Goal: Transaction & Acquisition: Purchase product/service

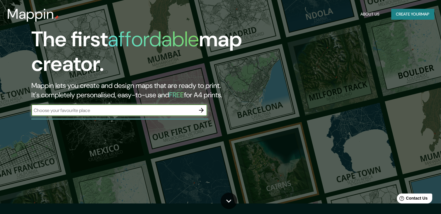
scroll to position [29, 0]
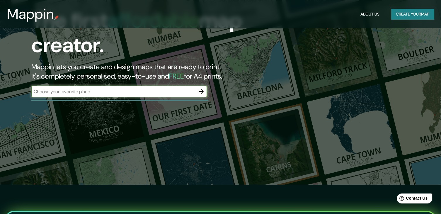
click at [114, 94] on input "text" at bounding box center [113, 91] width 164 height 7
type input "am"
click at [413, 13] on button "Create your map" at bounding box center [412, 14] width 43 height 11
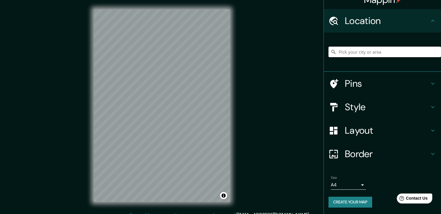
scroll to position [10, 0]
click at [357, 105] on h4 "Style" at bounding box center [387, 107] width 84 height 12
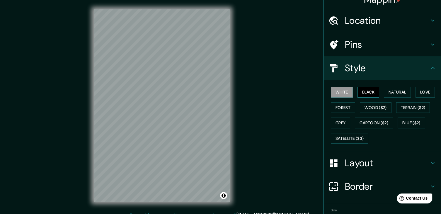
click at [357, 92] on button "Black" at bounding box center [368, 92] width 22 height 11
click at [387, 91] on button "Natural" at bounding box center [397, 92] width 27 height 11
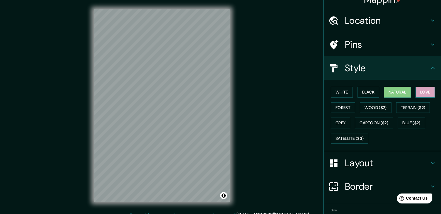
click at [419, 88] on button "Love" at bounding box center [424, 92] width 19 height 11
click at [340, 106] on button "Forest" at bounding box center [343, 107] width 24 height 11
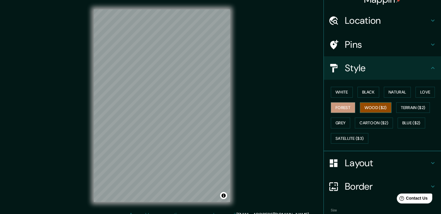
click at [366, 106] on button "Wood ($2)" at bounding box center [376, 107] width 32 height 11
click at [407, 107] on button "Terrain ($2)" at bounding box center [413, 107] width 34 height 11
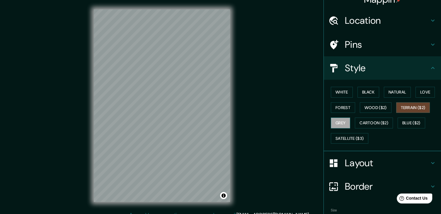
click at [338, 122] on button "Grey" at bounding box center [340, 122] width 19 height 11
click at [370, 120] on button "Cartoon ($2)" at bounding box center [374, 122] width 38 height 11
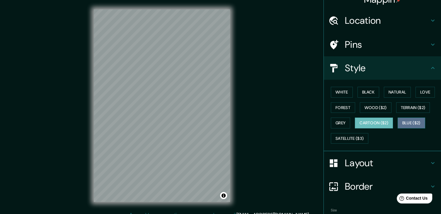
click at [409, 121] on button "Blue ($2)" at bounding box center [412, 122] width 28 height 11
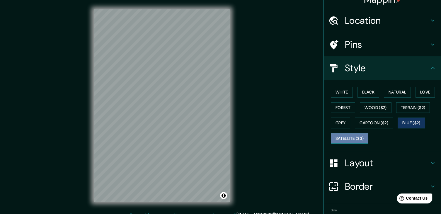
click at [350, 136] on button "Satellite ($3)" at bounding box center [350, 138] width 38 height 11
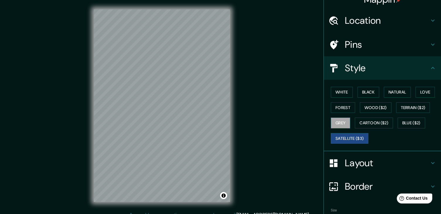
click at [342, 123] on button "Grey" at bounding box center [340, 122] width 19 height 11
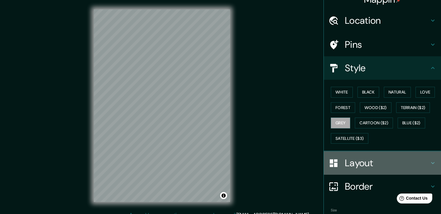
click at [366, 165] on h4 "Layout" at bounding box center [387, 163] width 84 height 12
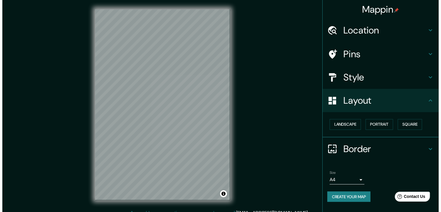
scroll to position [0, 0]
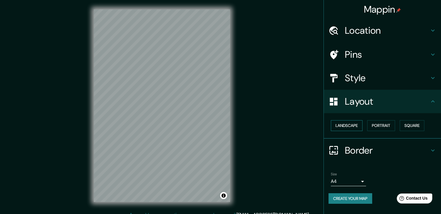
click at [344, 125] on button "Landscape" at bounding box center [347, 125] width 32 height 11
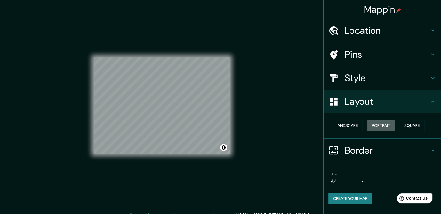
click at [387, 124] on button "Portrait" at bounding box center [381, 125] width 28 height 11
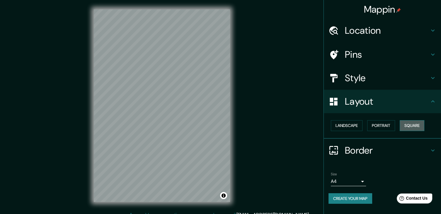
click at [423, 125] on button "Square" at bounding box center [412, 125] width 25 height 11
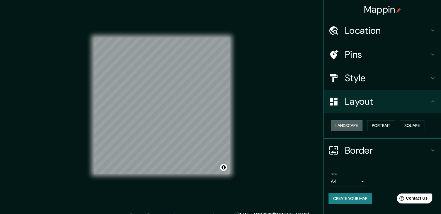
click at [345, 126] on button "Landscape" at bounding box center [347, 125] width 32 height 11
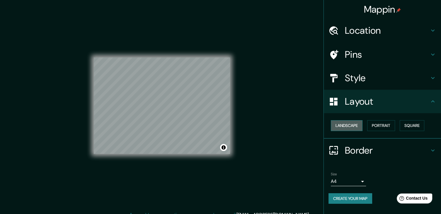
click at [345, 126] on button "Landscape" at bounding box center [347, 125] width 32 height 11
click at [383, 119] on div "Landscape [GEOGRAPHIC_DATA]" at bounding box center [384, 126] width 113 height 16
click at [377, 125] on button "Portrait" at bounding box center [381, 125] width 28 height 11
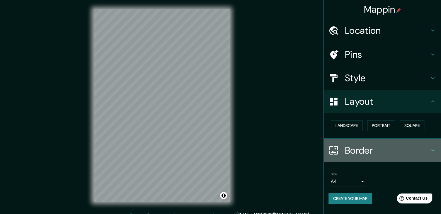
click at [361, 152] on h4 "Border" at bounding box center [387, 150] width 84 height 12
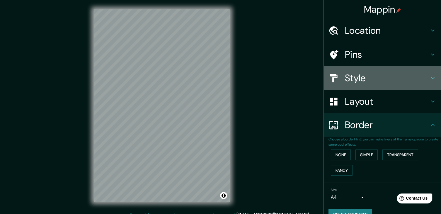
click at [348, 76] on h4 "Style" at bounding box center [387, 78] width 84 height 12
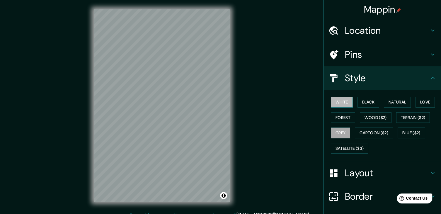
click at [344, 103] on button "White" at bounding box center [342, 102] width 22 height 11
click at [368, 103] on button "Black" at bounding box center [368, 102] width 22 height 11
click at [411, 101] on div "White Black Natural Love Forest Wood ($2) Terrain ($2) Grey Cartoon ($2) Blue (…" at bounding box center [384, 125] width 113 height 62
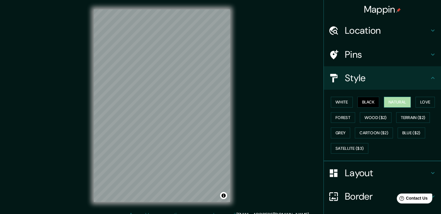
click at [396, 103] on button "Natural" at bounding box center [397, 102] width 27 height 11
click at [423, 102] on button "Love" at bounding box center [424, 102] width 19 height 11
click at [361, 105] on button "Black" at bounding box center [368, 102] width 22 height 11
click at [336, 104] on button "White" at bounding box center [342, 102] width 22 height 11
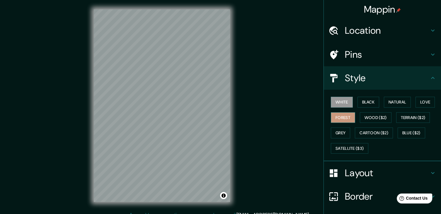
click at [345, 117] on button "Forest" at bounding box center [343, 117] width 24 height 11
click at [374, 116] on button "Wood ($2)" at bounding box center [376, 117] width 32 height 11
click at [343, 115] on button "Forest" at bounding box center [343, 117] width 24 height 11
click at [352, 50] on h4 "Pins" at bounding box center [387, 55] width 84 height 12
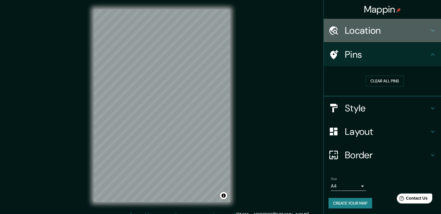
click at [372, 33] on h4 "Location" at bounding box center [387, 31] width 84 height 12
